Goal: Task Accomplishment & Management: Use online tool/utility

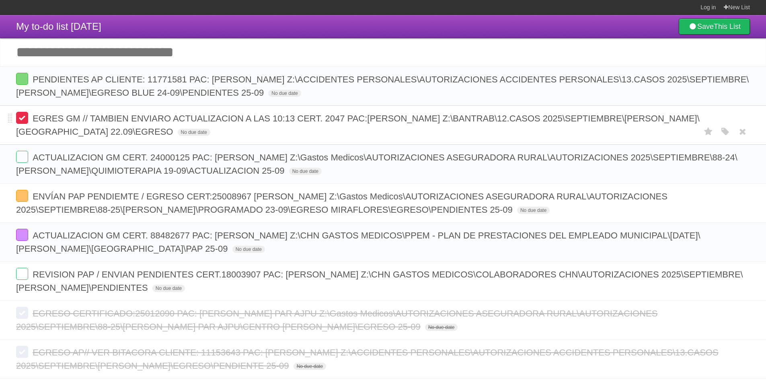
click at [24, 121] on label at bounding box center [22, 118] width 12 height 12
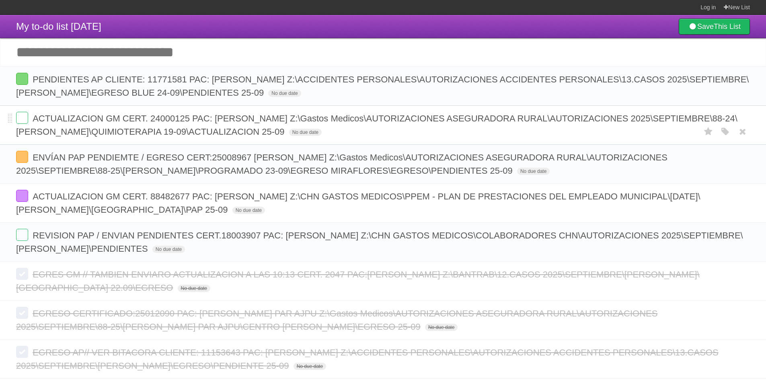
drag, startPoint x: 721, startPoint y: 130, endPoint x: 663, endPoint y: 126, distance: 58.4
click at [719, 130] on div "White Red Blue Green Purple Orange" at bounding box center [725, 131] width 15 height 13
click at [728, 133] on icon "button" at bounding box center [725, 132] width 11 height 10
click at [645, 130] on label "Red" at bounding box center [647, 131] width 9 height 9
click at [28, 117] on form "ACTUALIZACION GM CERT. 24000125 PAC: BRENDA JANETH GIRON OVALLE Z:\Gastos Medic…" at bounding box center [383, 125] width 734 height 27
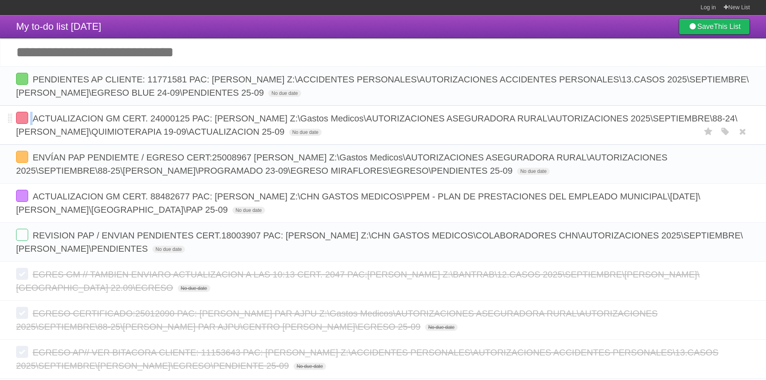
click at [28, 117] on form "ACTUALIZACION GM CERT. 24000125 PAC: BRENDA JANETH GIRON OVALLE Z:\Gastos Medic…" at bounding box center [383, 125] width 734 height 27
click at [25, 117] on label at bounding box center [22, 118] width 12 height 12
